Goal: Check status: Check status

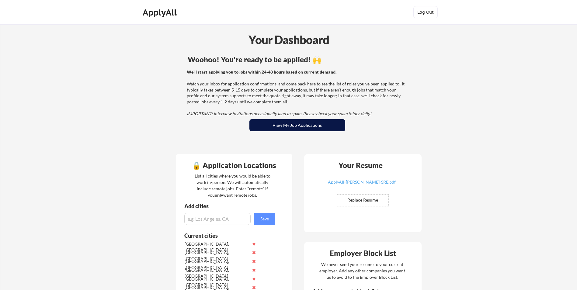
click at [297, 125] on button "View My Job Applications" at bounding box center [297, 125] width 96 height 12
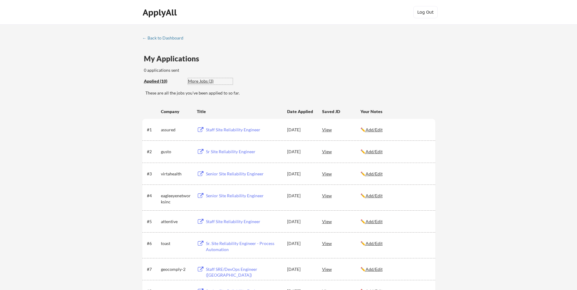
click at [206, 82] on div "More Jobs (3)" at bounding box center [210, 81] width 45 height 6
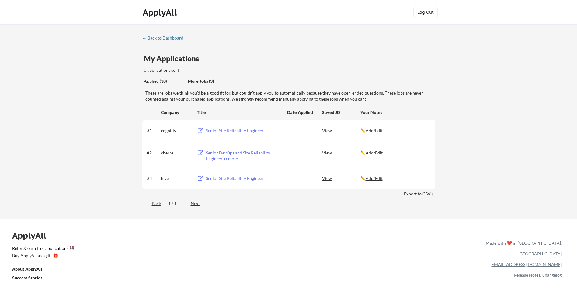
click at [157, 80] on div "Applied (10)" at bounding box center [164, 81] width 40 height 6
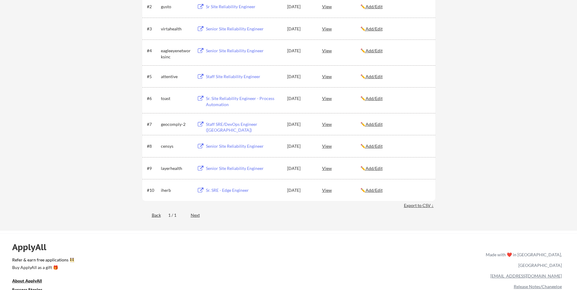
scroll to position [61, 0]
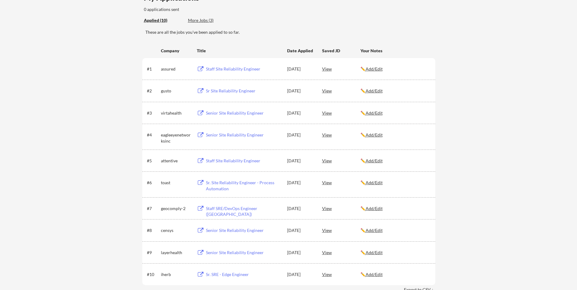
click at [324, 70] on div "View" at bounding box center [341, 68] width 38 height 11
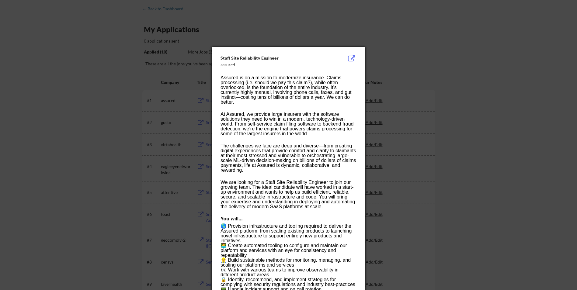
scroll to position [0, 0]
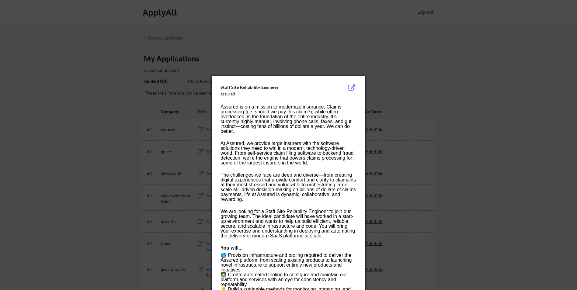
click at [115, 104] on div at bounding box center [288, 145] width 577 height 290
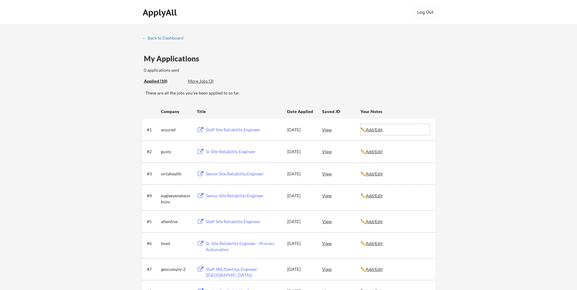
click at [371, 130] on u "Add/Edit" at bounding box center [374, 129] width 17 height 5
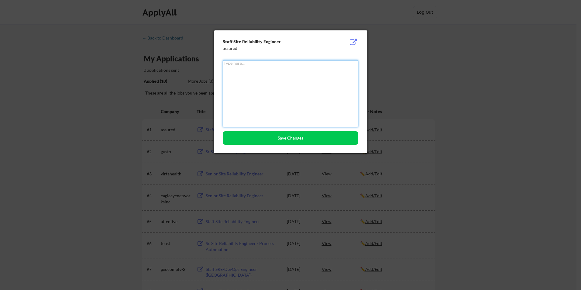
click at [449, 75] on div at bounding box center [290, 145] width 581 height 290
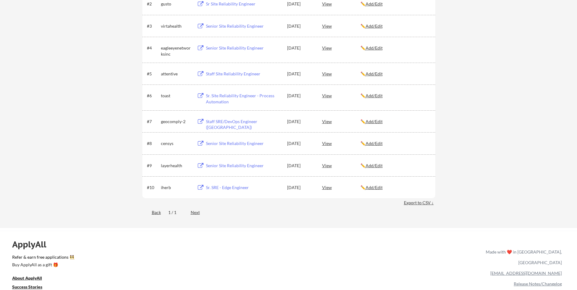
scroll to position [152, 0]
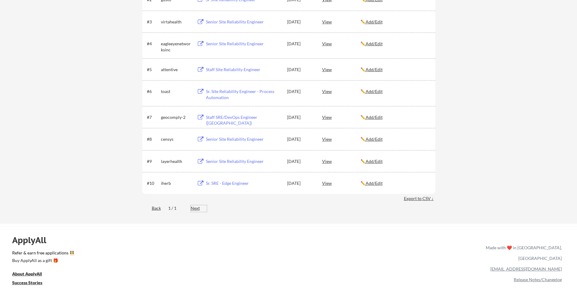
click at [197, 210] on div "Next" at bounding box center [199, 208] width 16 height 6
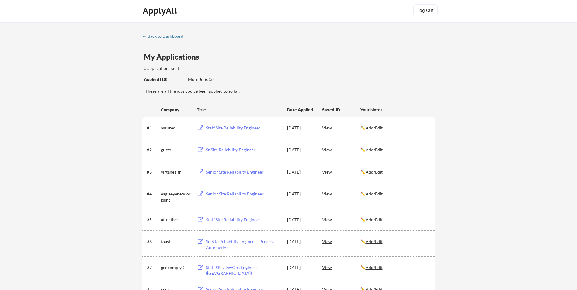
scroll to position [0, 0]
